Goal: Check status: Check status

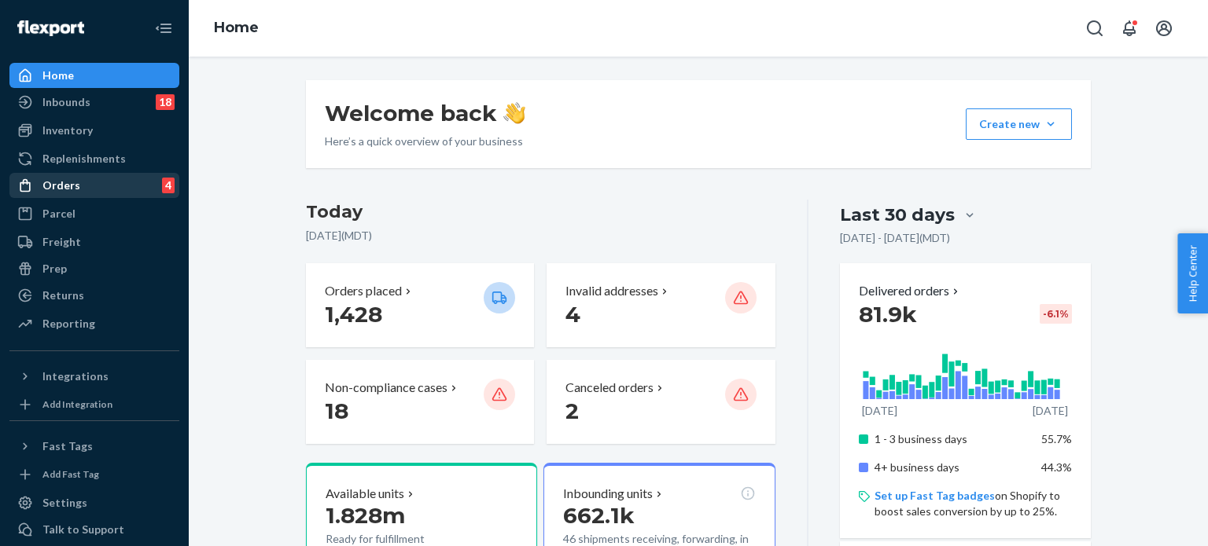
click at [63, 189] on div "Orders" at bounding box center [61, 186] width 38 height 16
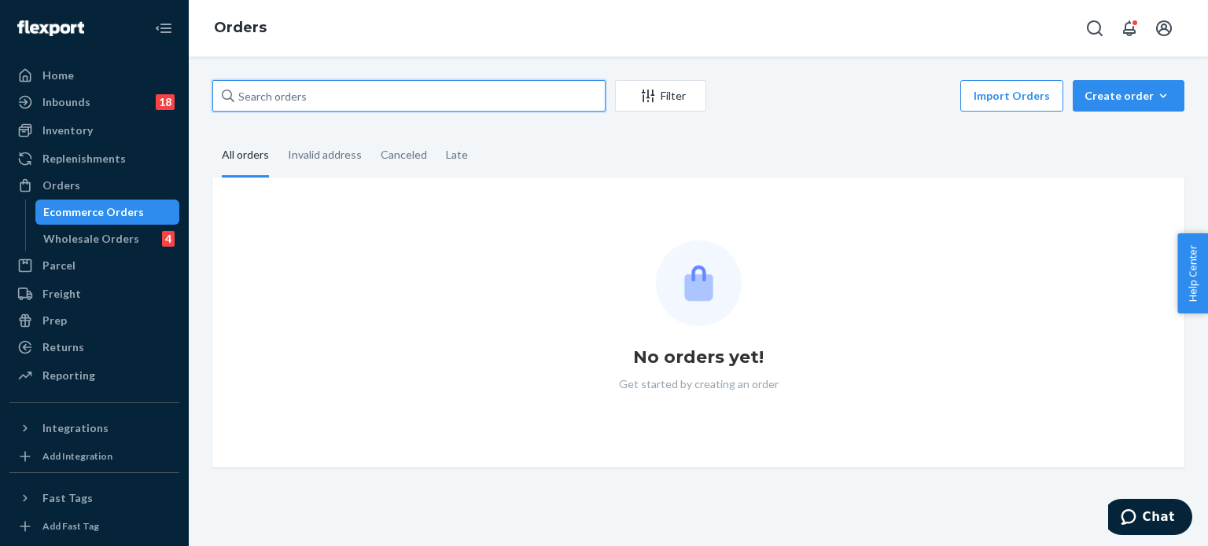
click at [307, 101] on input "text" at bounding box center [408, 95] width 393 height 31
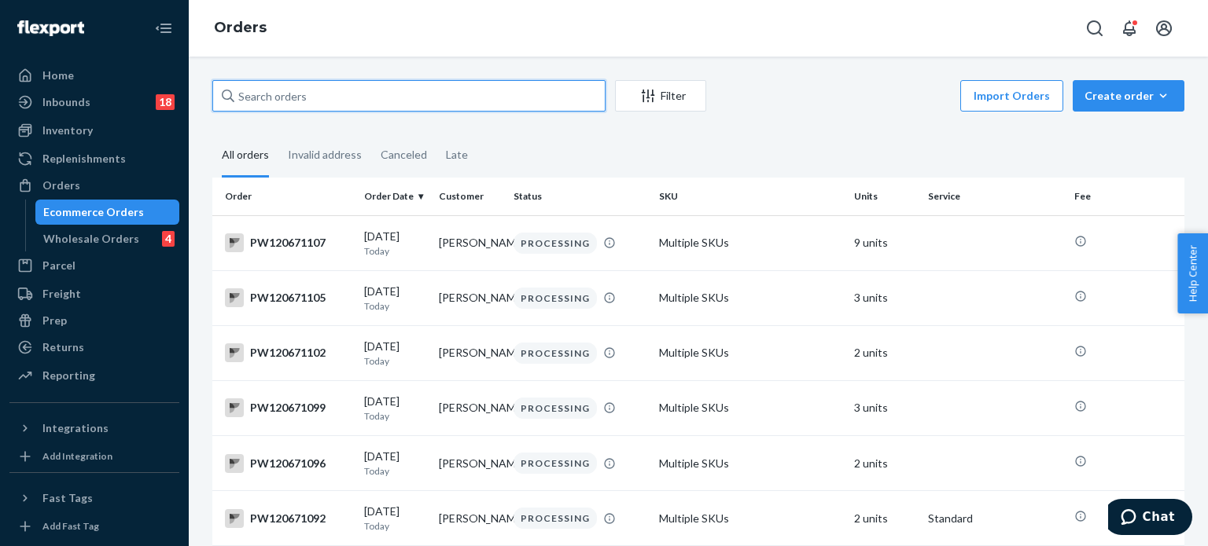
paste input "PW120645630"
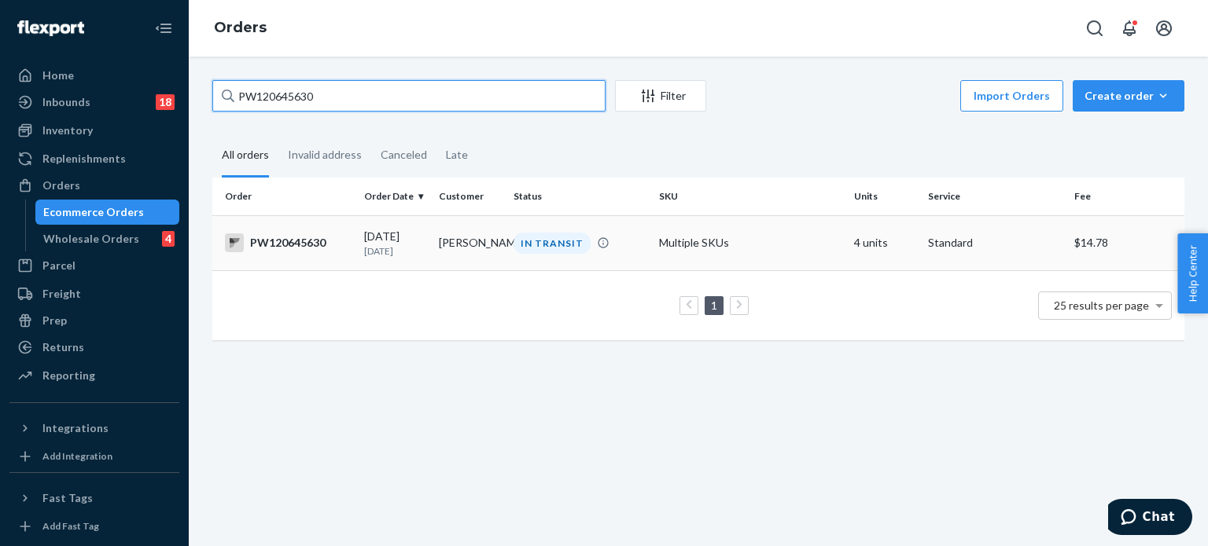
type input "PW120645630"
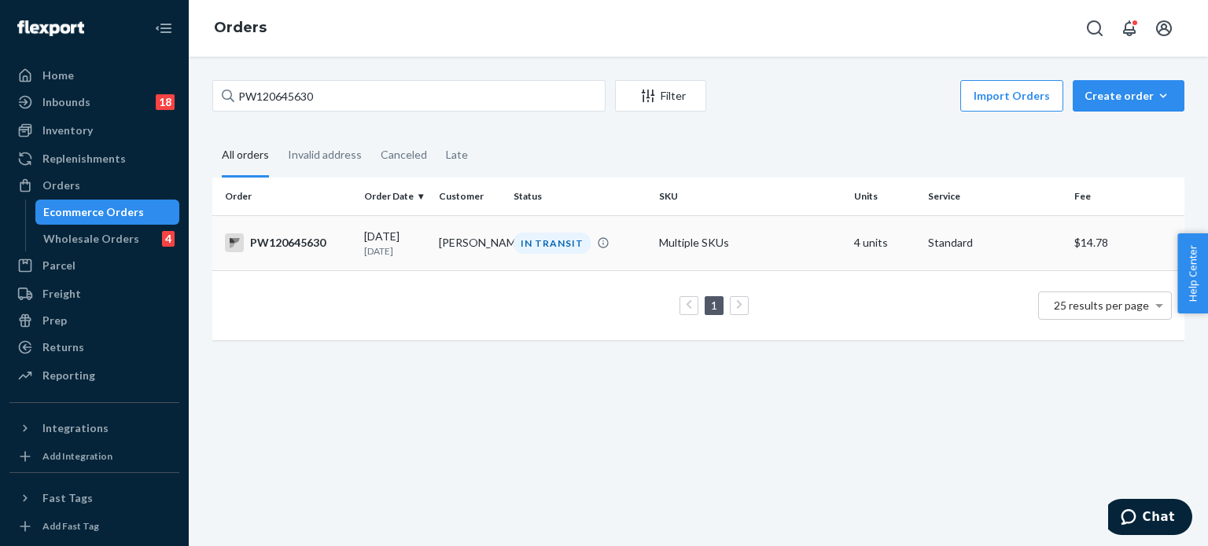
click at [292, 246] on div "PW120645630" at bounding box center [288, 242] width 127 height 19
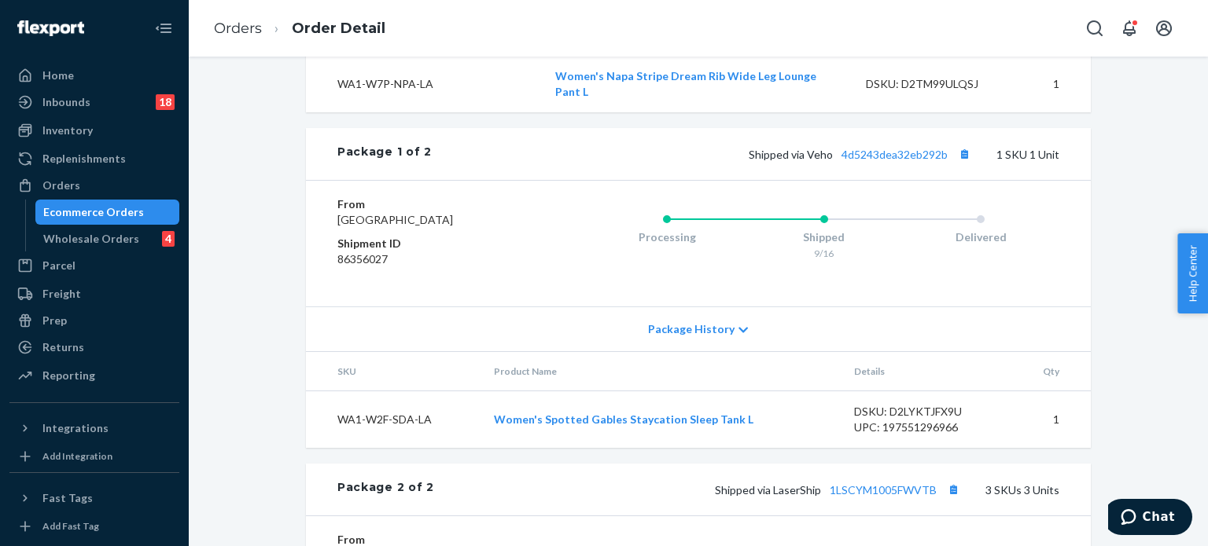
scroll to position [546, 0]
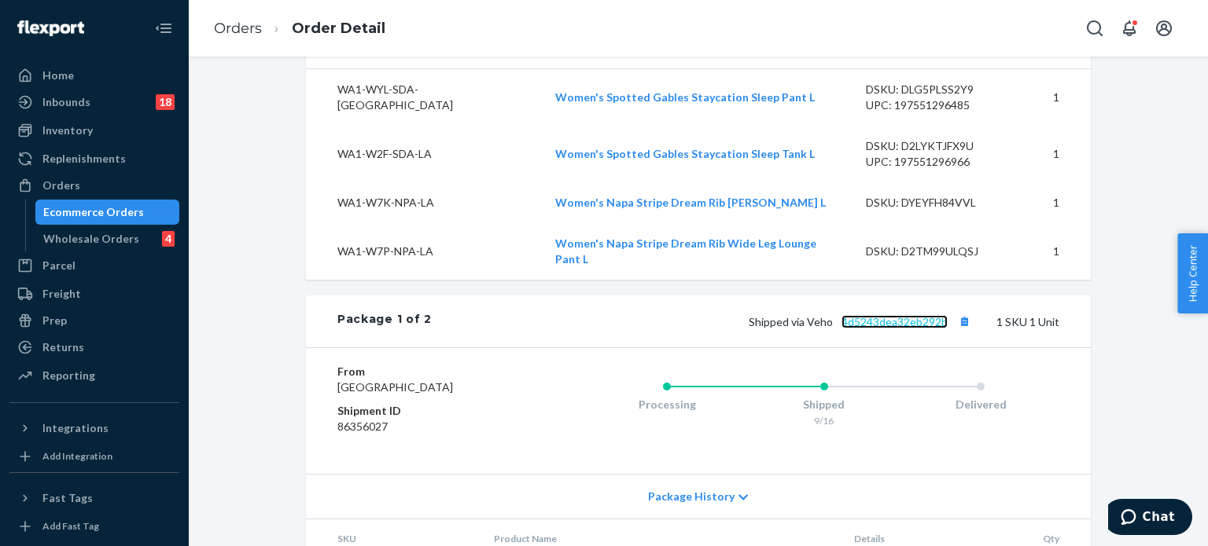
click at [877, 329] on link "4d5243dea32eb292b" at bounding box center [894, 321] width 106 height 13
click at [61, 185] on div "Orders" at bounding box center [61, 186] width 38 height 16
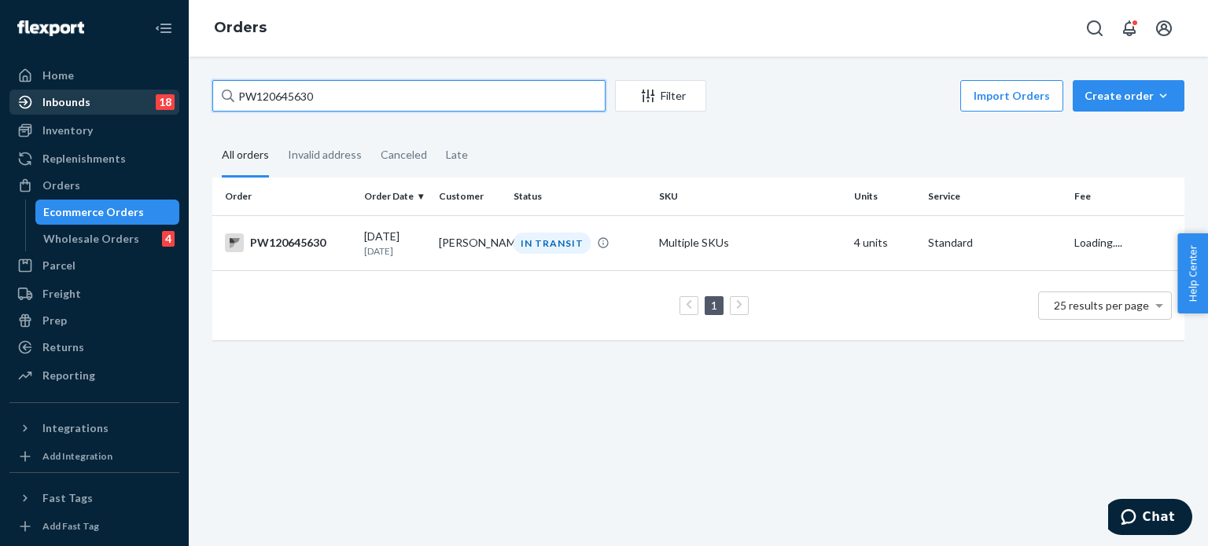
click at [47, 90] on div "Home Inbounds 18 Shipping Plans Problems 18 Inventory Products Branded Packagin…" at bounding box center [604, 273] width 1208 height 546
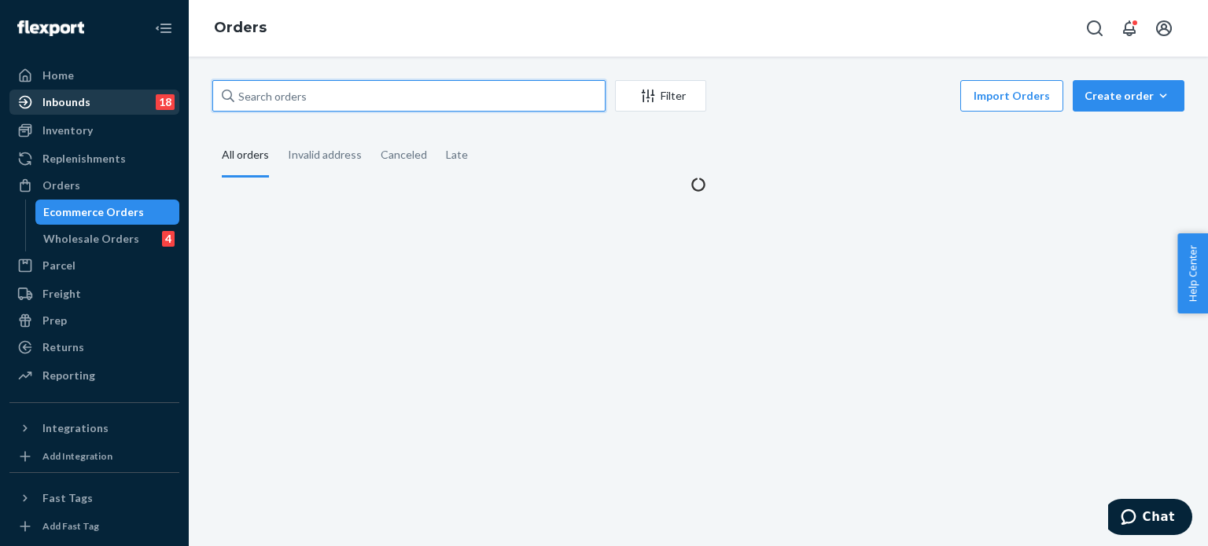
paste input "1655617"
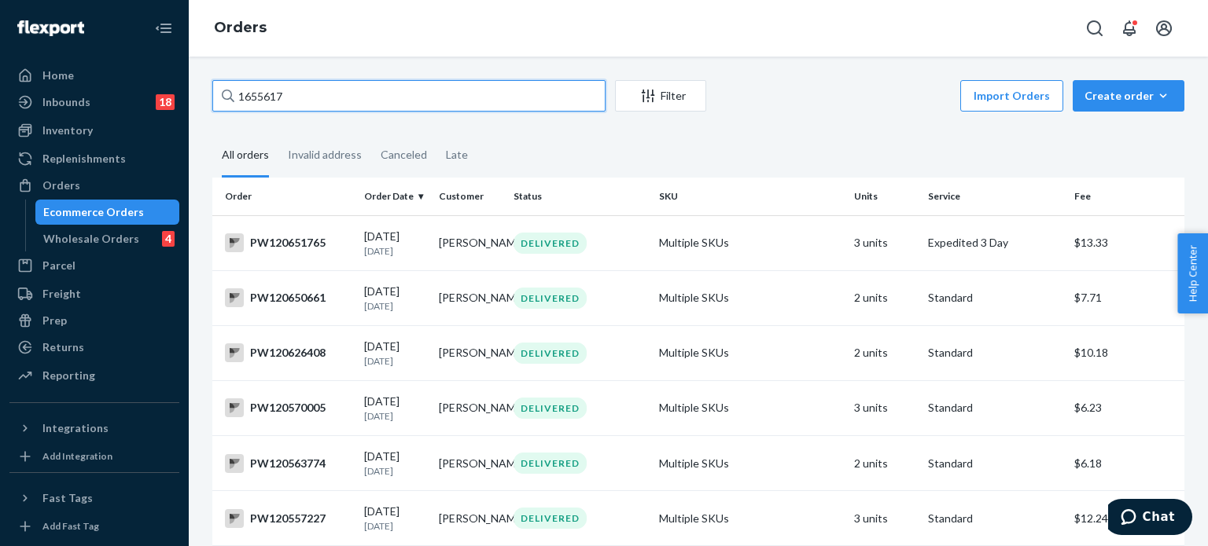
type input "1655617"
drag, startPoint x: 164, startPoint y: 94, endPoint x: 108, endPoint y: 97, distance: 55.9
click at [108, 97] on div "Home Inbounds 18 Shipping Plans Problems 18 Inventory Products Branded Packagin…" at bounding box center [604, 273] width 1208 height 546
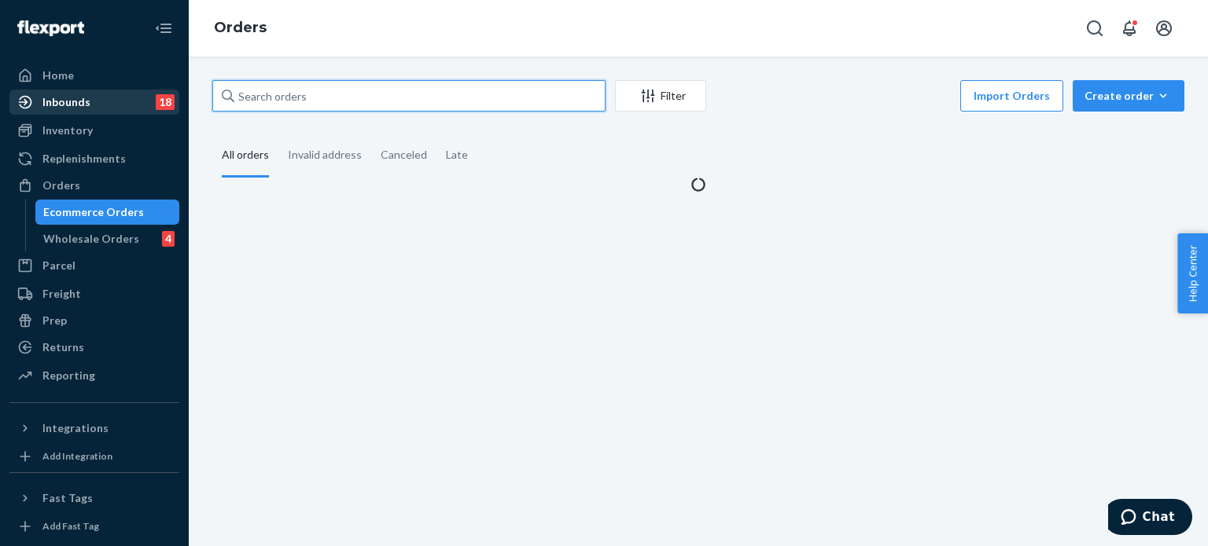
paste input "PW120645912"
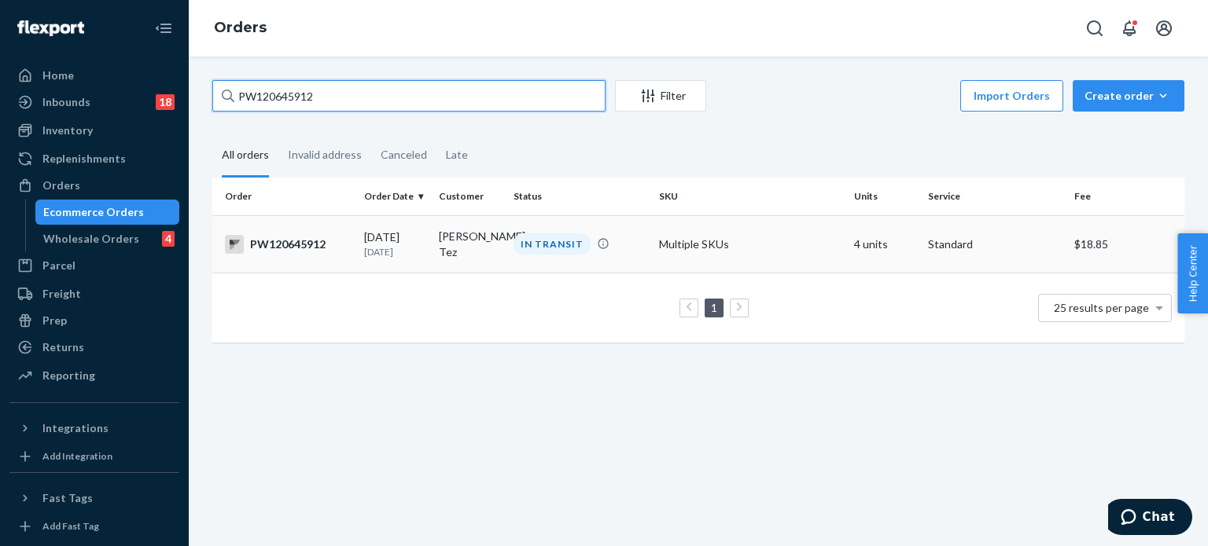
type input "PW120645912"
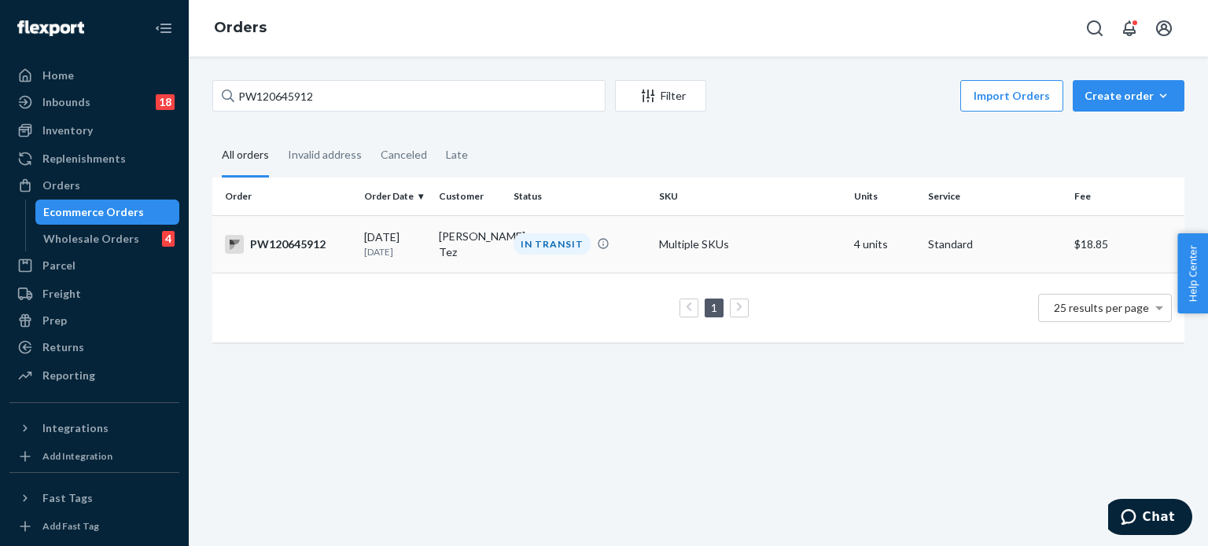
click at [279, 246] on div "PW120645912" at bounding box center [288, 244] width 127 height 19
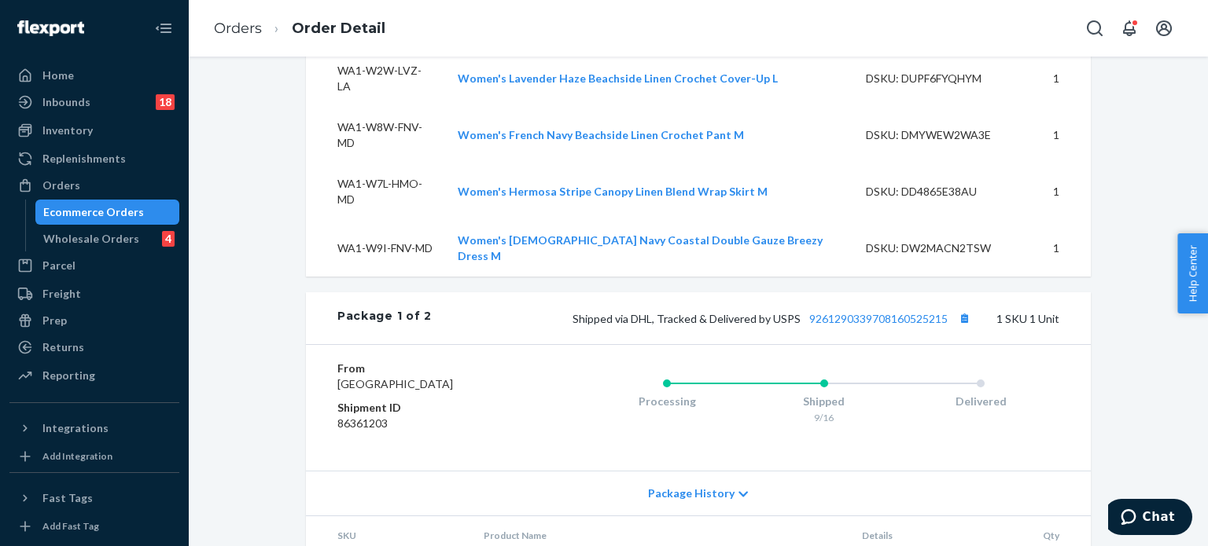
scroll to position [562, 0]
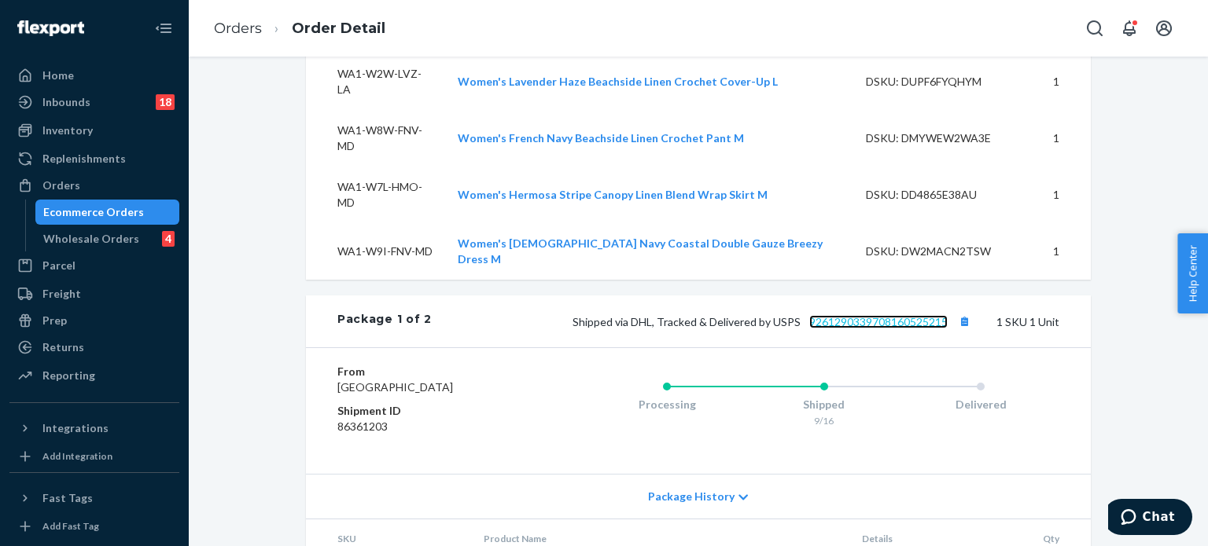
click at [877, 315] on link "9261290339708160525215" at bounding box center [878, 321] width 138 height 13
